Goal: Browse casually

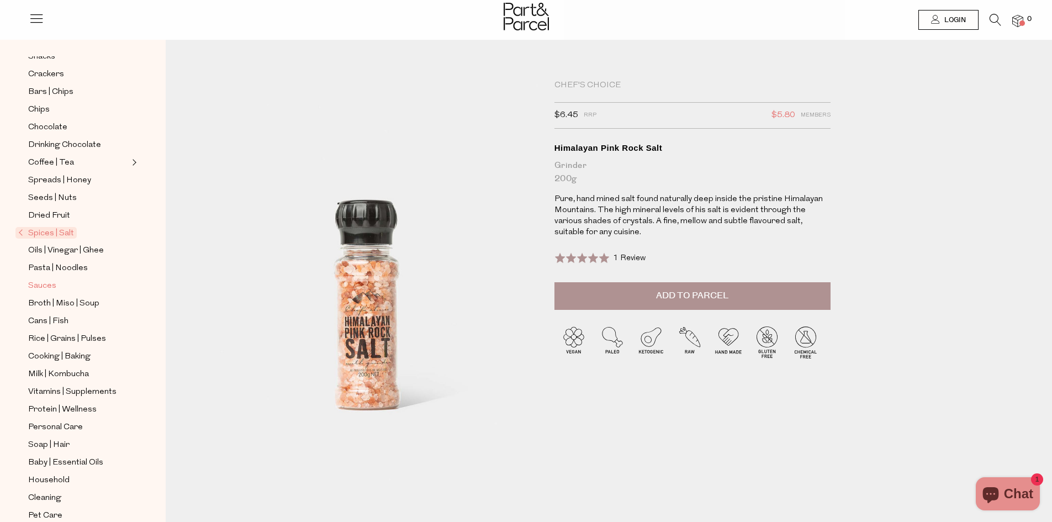
click at [41, 279] on span "Sauces" at bounding box center [42, 285] width 28 height 13
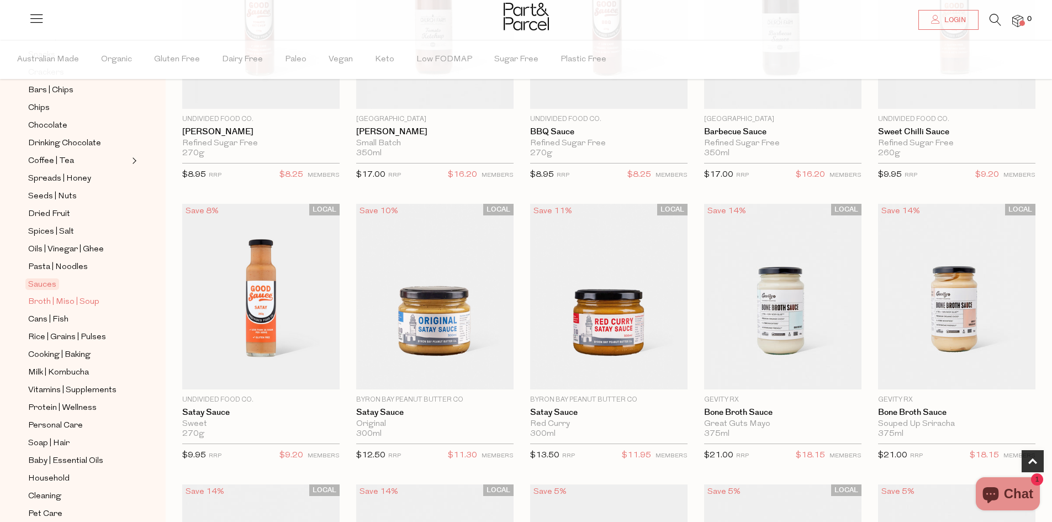
scroll to position [221, 0]
click at [59, 222] on span "Spices | Salt" at bounding box center [51, 228] width 46 height 13
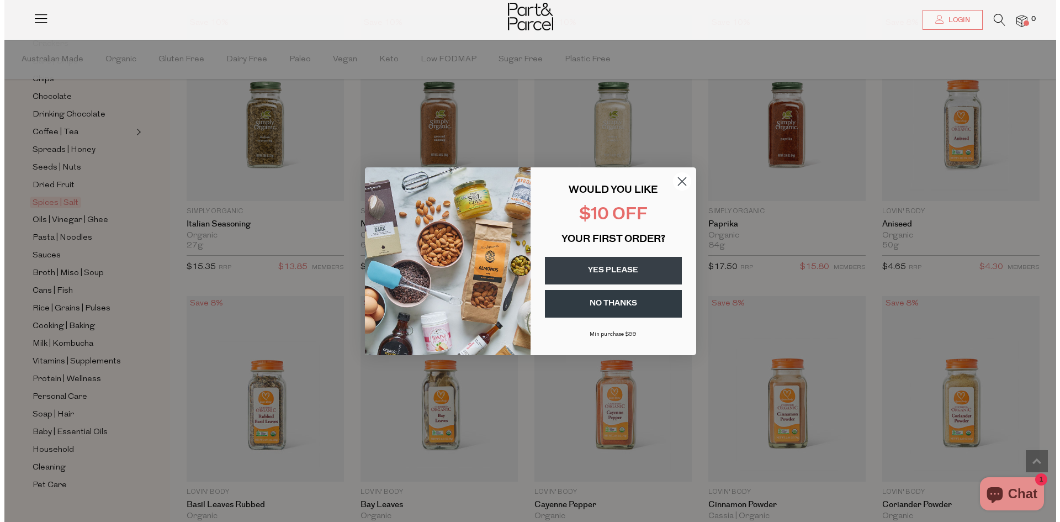
scroll to position [1555, 0]
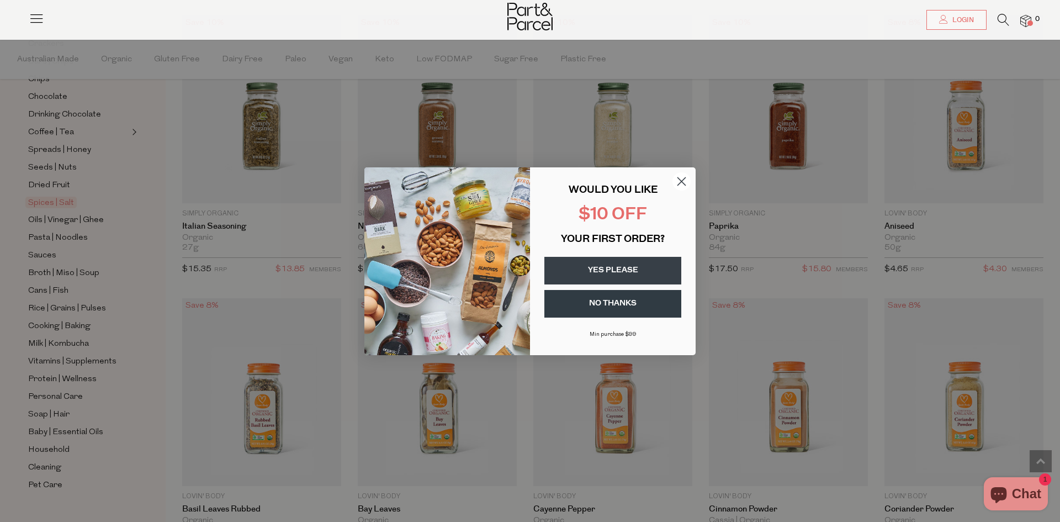
click at [679, 182] on circle "Close dialog" at bounding box center [681, 181] width 18 height 18
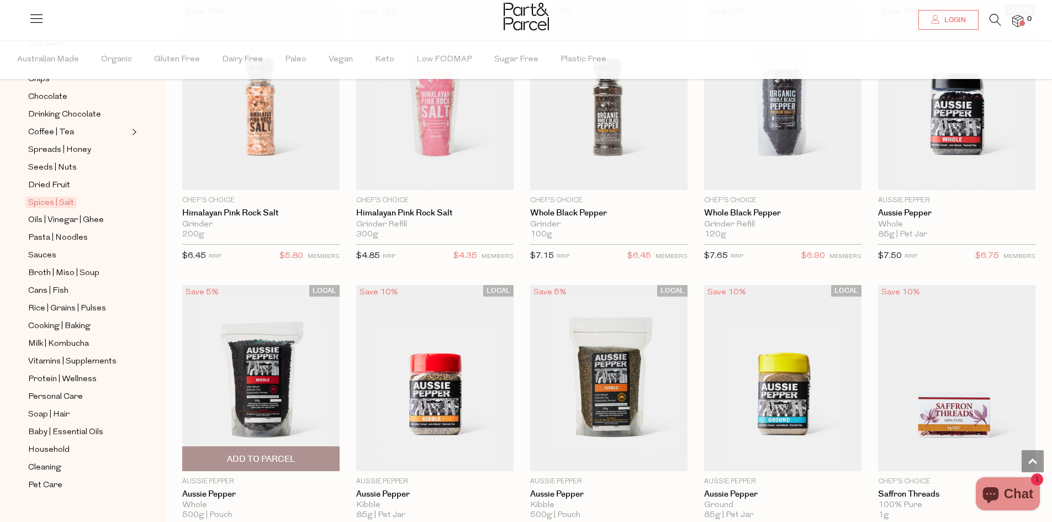
scroll to position [718, 0]
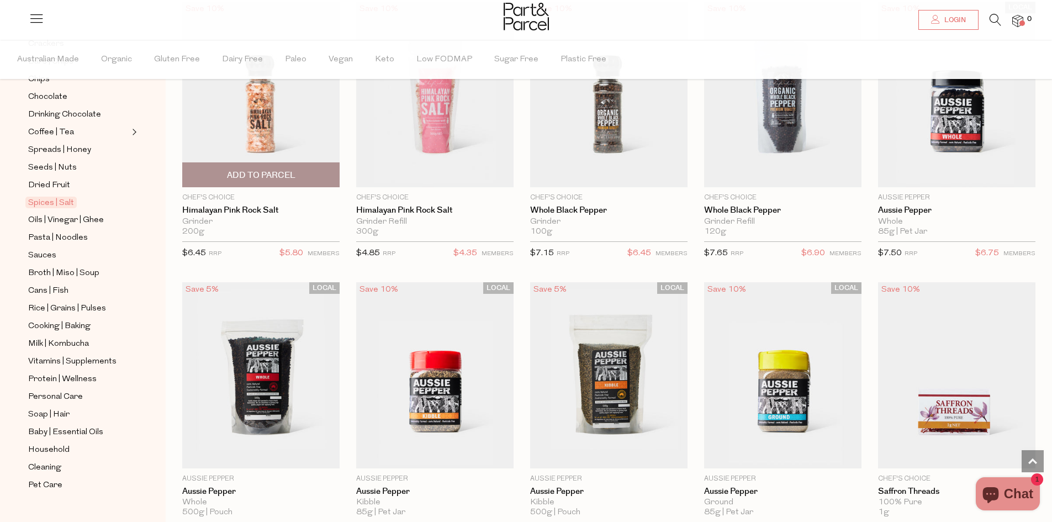
click at [272, 130] on img at bounding box center [260, 95] width 157 height 186
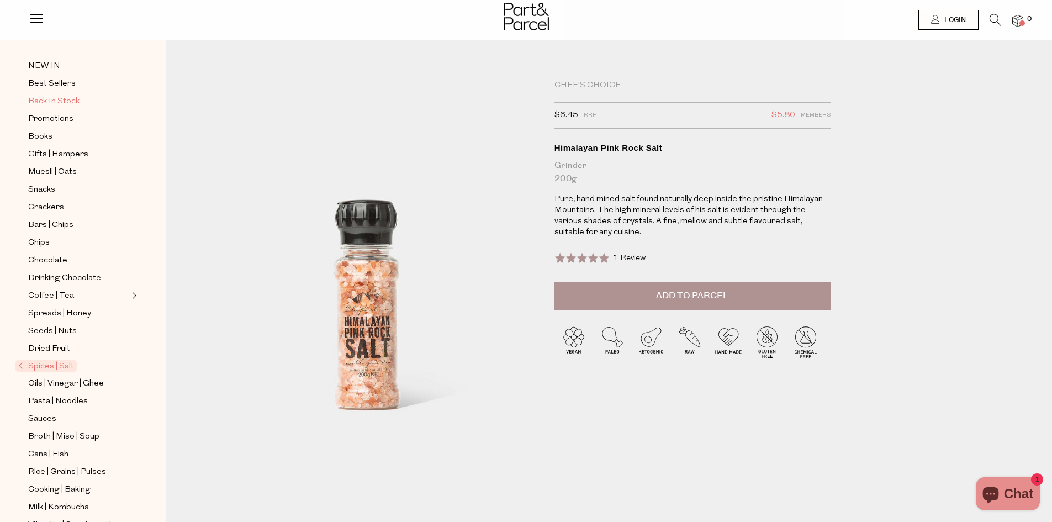
scroll to position [166, 0]
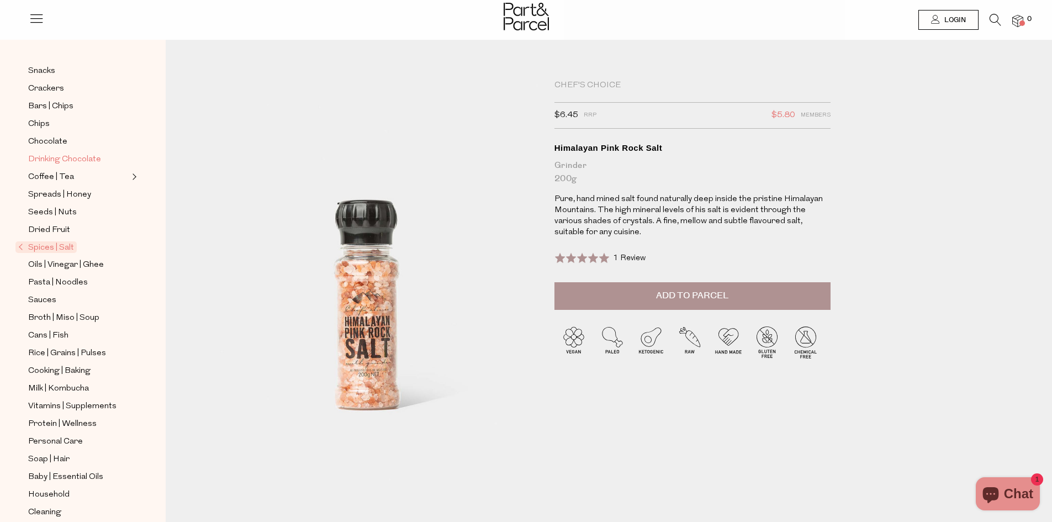
click at [60, 153] on span "Drinking Chocolate" at bounding box center [64, 159] width 73 height 13
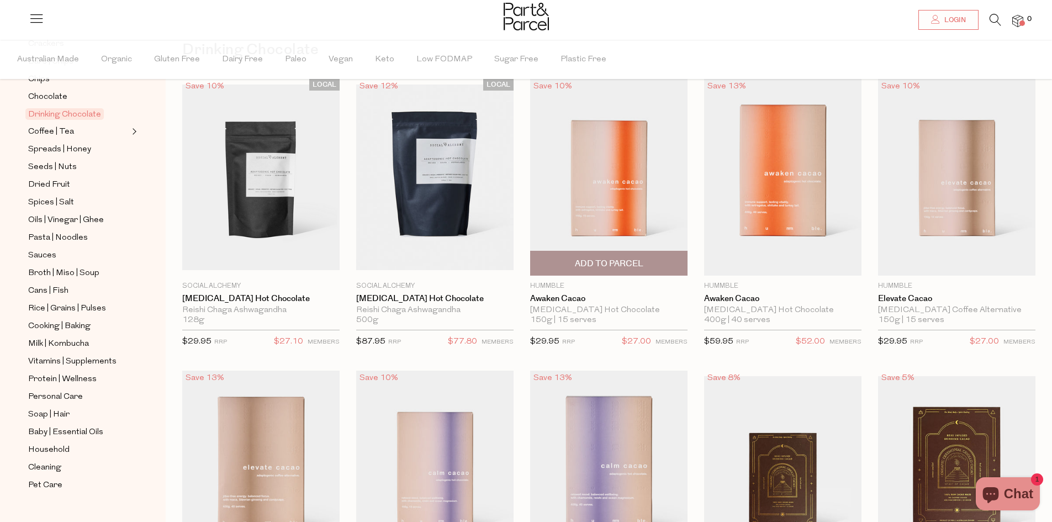
scroll to position [166, 0]
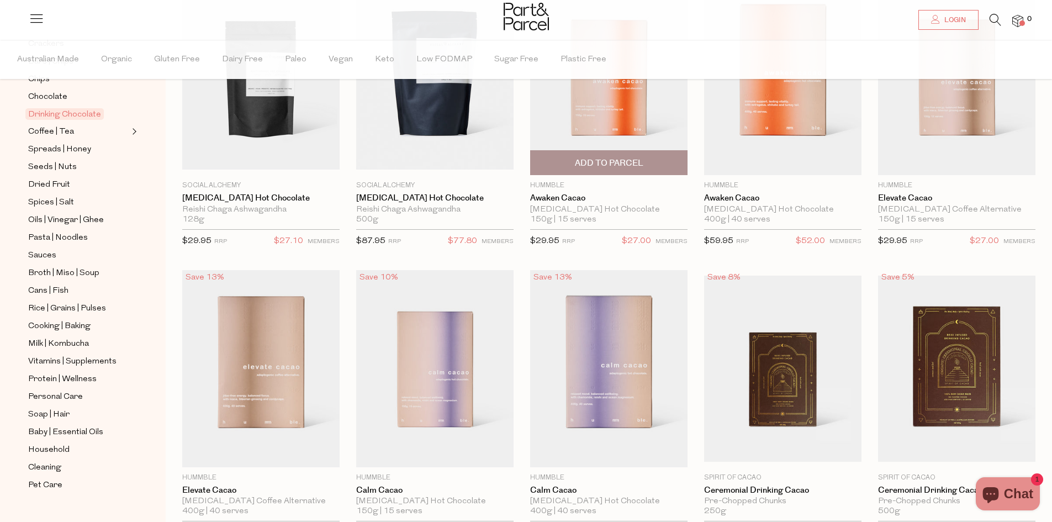
click at [568, 181] on p "Hummble" at bounding box center [608, 186] width 157 height 10
click at [544, 116] on img at bounding box center [608, 76] width 157 height 197
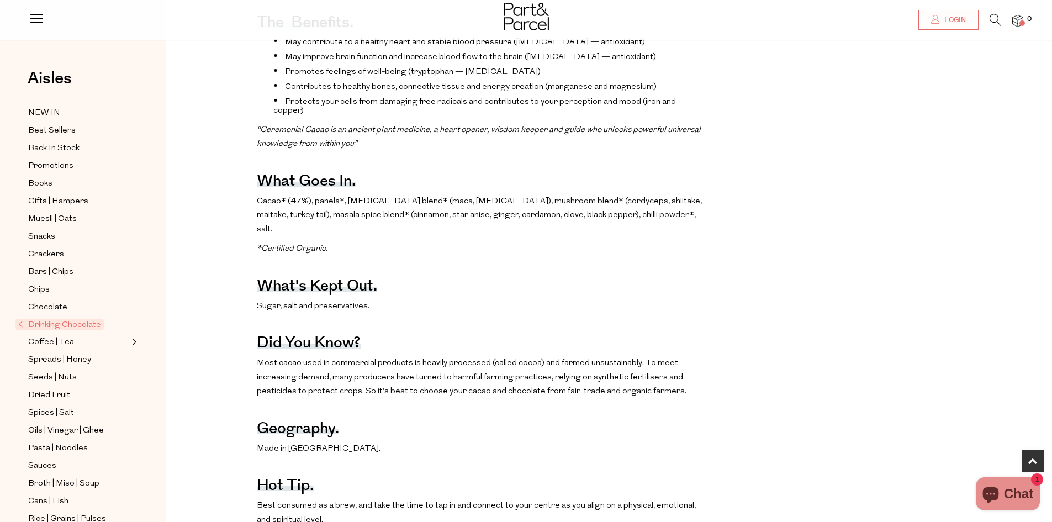
scroll to position [607, 0]
